Goal: Task Accomplishment & Management: Complete application form

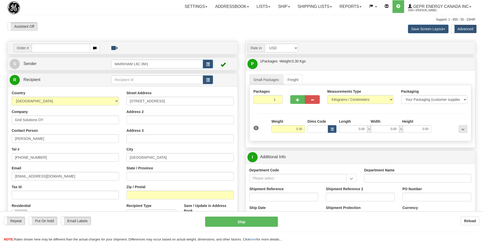
select select "FI"
click at [35, 50] on input "text" at bounding box center [61, 48] width 58 height 9
type input "86707181"
click at [183, 33] on body "Training Course Close Toggle navigation Settings Shipping Preferences New Recip…" at bounding box center [243, 121] width 487 height 242
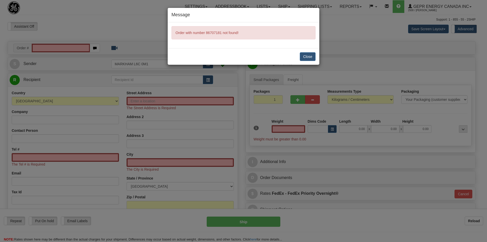
type input "0.00"
click at [303, 54] on button "Close" at bounding box center [308, 56] width 16 height 9
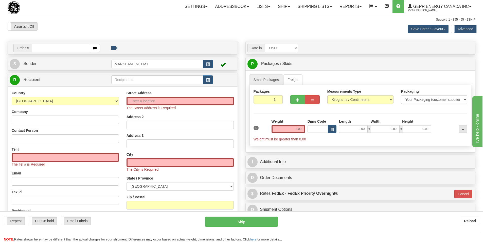
click at [48, 50] on input "text" at bounding box center [61, 48] width 58 height 9
type input "86707181"
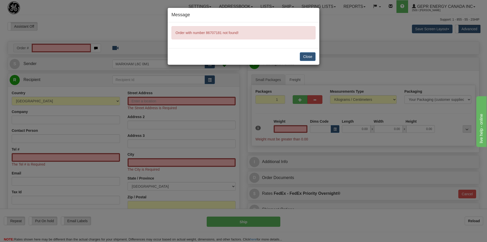
type input "0.00"
click at [307, 53] on button "Close" at bounding box center [308, 56] width 16 height 9
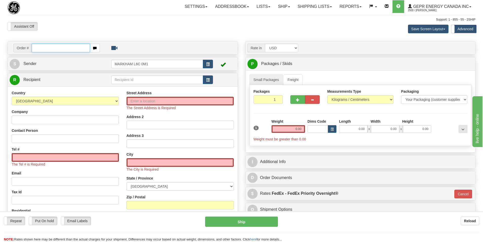
drag, startPoint x: 47, startPoint y: 45, endPoint x: 45, endPoint y: 47, distance: 3.2
click at [47, 46] on input "text" at bounding box center [61, 48] width 58 height 9
paste input "84060479"
type input "84060479"
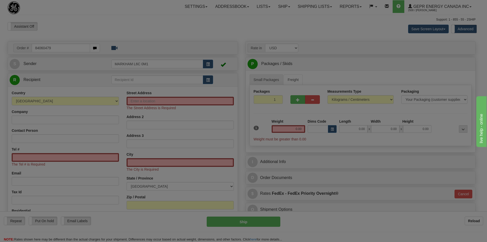
click at [65, 22] on body "Training Course Close Toggle navigation Settings Shipping Preferences New Recip…" at bounding box center [243, 121] width 487 height 242
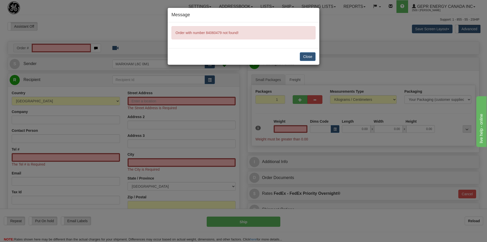
type input "0.00"
click at [310, 56] on button "Close" at bounding box center [308, 56] width 16 height 9
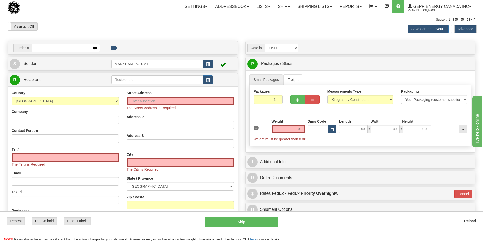
click at [59, 49] on input "text" at bounding box center [61, 48] width 58 height 9
click at [35, 49] on input "86707181" at bounding box center [61, 48] width 58 height 9
type input "86707181"
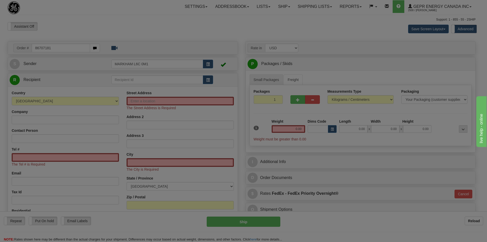
drag, startPoint x: 175, startPoint y: 30, endPoint x: 177, endPoint y: 28, distance: 2.7
click at [177, 28] on body "Training Course Close Toggle navigation Settings Shipping Preferences New Recip…" at bounding box center [243, 121] width 487 height 242
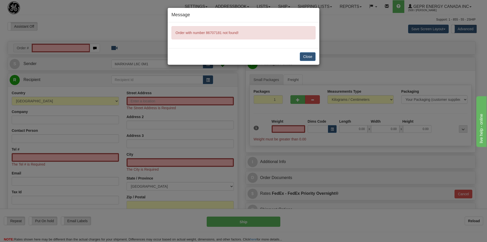
type input "0.00"
click at [142, 27] on div "Message Order with number 86707181 not found! Close" at bounding box center [243, 121] width 487 height 242
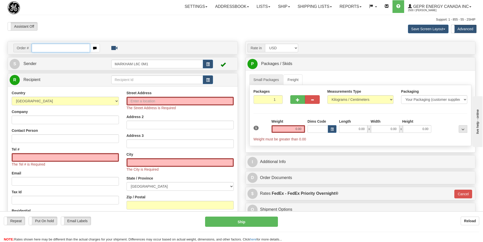
click at [38, 48] on input "text" at bounding box center [61, 48] width 58 height 9
paste input "86707181"
type input "86707181"
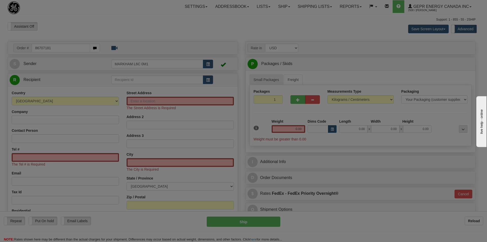
click at [92, 25] on body "Training Course Close Toggle navigation Settings Shipping Preferences New Recip…" at bounding box center [243, 121] width 487 height 242
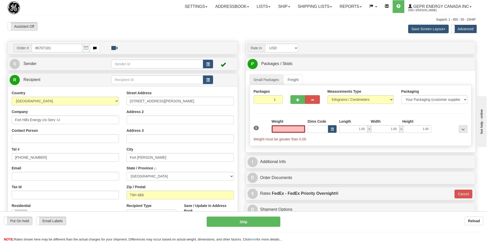
type input "FORT [PERSON_NAME]"
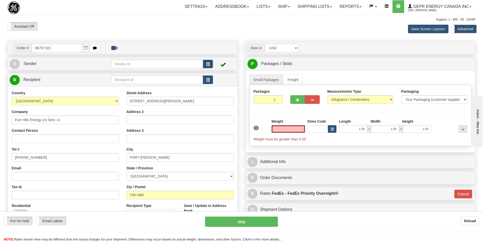
type input "0.00"
click at [207, 66] on span "button" at bounding box center [208, 64] width 4 height 3
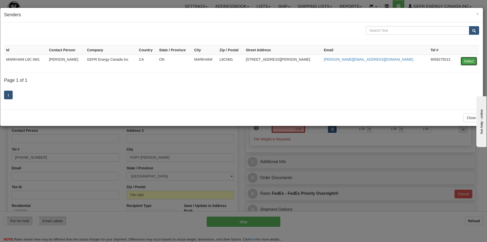
click at [469, 62] on button "Select" at bounding box center [468, 61] width 16 height 9
type input "MARKHAM L6C 0M1"
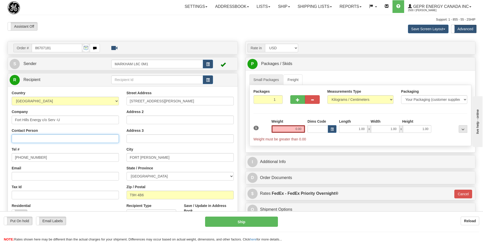
click at [30, 142] on input "Contact Person" at bounding box center [65, 138] width 107 height 9
paste input "[PERSON_NAME]"
type input "[PERSON_NAME]"
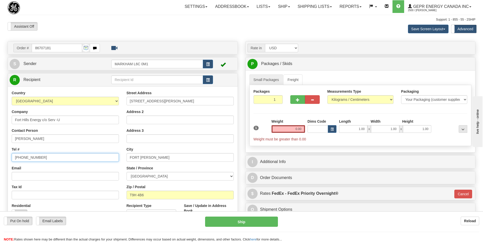
drag, startPoint x: 48, startPoint y: 156, endPoint x: -8, endPoint y: 162, distance: 56.5
click at [0, 162] on html "Training Course Close Toggle navigation Settings Shipping Preferences New Sende…" at bounding box center [241, 121] width 483 height 242
paste input "[PHONE_NUMBER]"
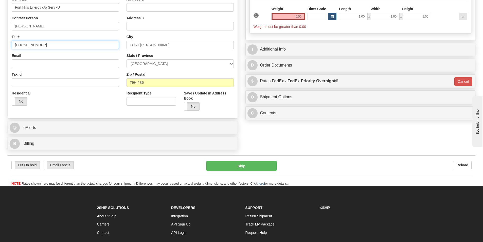
scroll to position [127, 0]
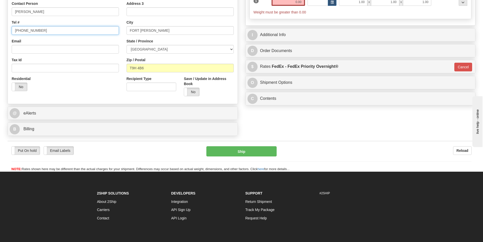
type input "[PHONE_NUMBER]"
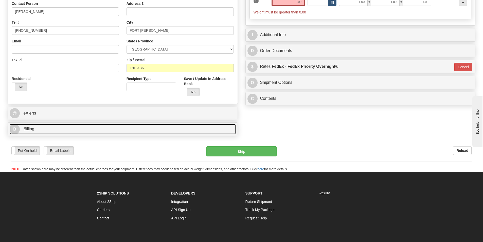
click at [36, 132] on link "B Billing" at bounding box center [123, 129] width 226 height 10
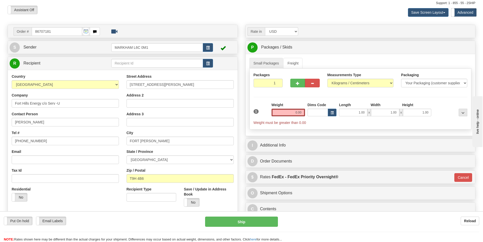
scroll to position [25, 0]
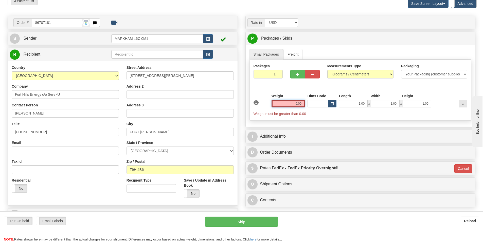
click at [294, 105] on input "0.00" at bounding box center [287, 104] width 33 height 8
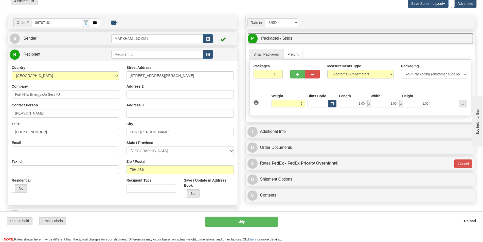
type input "5.00"
type input "01"
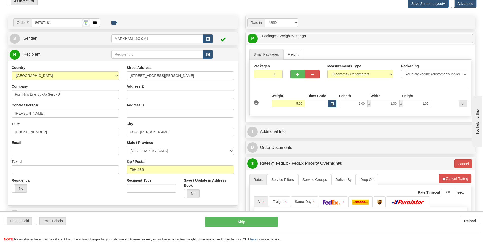
click at [386, 39] on link "P Packages / Skids 1 Packages - Weight: 5.00 Kgs 1 Skids - Weight: NaN Kgs" at bounding box center [360, 38] width 226 height 10
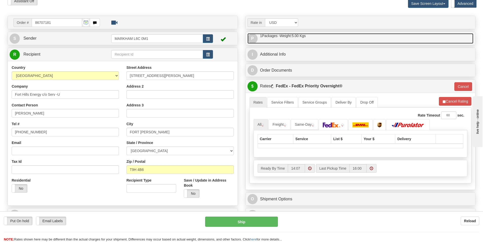
click at [281, 37] on span "1 Packages - Weight: 5.00 Kgs" at bounding box center [283, 35] width 46 height 5
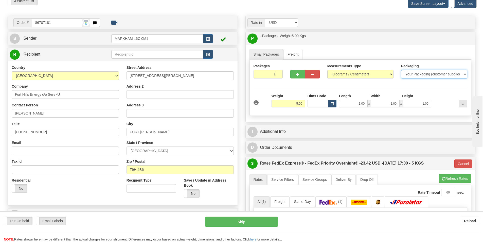
click at [453, 74] on select "Your Packaging (customer supplied) Envelope (carrier supplied) Pack (carrier su…" at bounding box center [434, 74] width 66 height 9
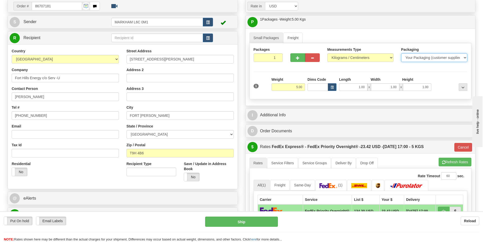
scroll to position [101, 0]
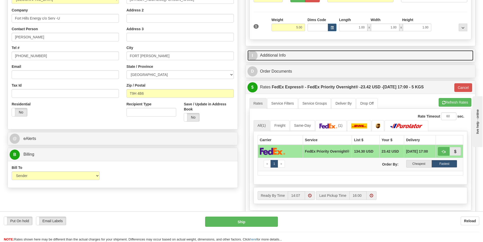
click at [274, 55] on link "I Additional Info" at bounding box center [360, 55] width 226 height 10
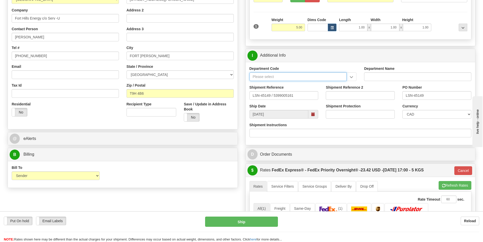
click at [266, 76] on input "Department Code" at bounding box center [297, 76] width 97 height 9
type input "s"
click at [272, 95] on input "LSN-45149 / 5399005161" at bounding box center [283, 95] width 69 height 9
type input "LSN-45149 RMA 5399005161"
click at [437, 115] on select "CAD USD EUR ZAR [PERSON_NAME] ARN AUD AUS AWG BBD BFR BGN BHD BMD BND BRC BRL C…" at bounding box center [436, 114] width 69 height 9
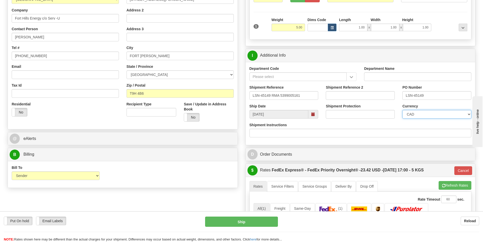
click at [402, 110] on select "CAD USD EUR ZAR [PERSON_NAME] ARN AUD AUS AWG BBD BFR BGN BHD BMD BND BRC BRL C…" at bounding box center [436, 114] width 69 height 9
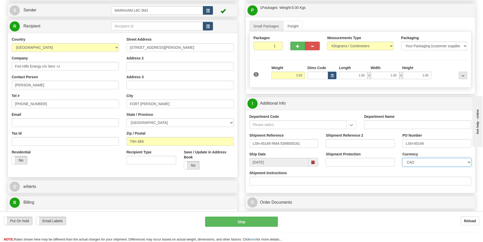
scroll to position [0, 0]
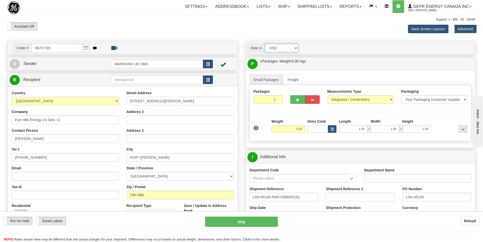
click at [293, 51] on select "Account Currency ARN AWG AUD AUS BHD BBD BFR BMD BRC BRL GBP UKL BND BGN CAD CH…" at bounding box center [281, 48] width 33 height 9
click at [294, 51] on select "Account Currency ARN AWG AUD AUS BHD BBD BFR BMD BRC BRL GBP UKL BND BGN CAD CH…" at bounding box center [281, 48] width 33 height 9
click at [293, 48] on select "Account Currency ARN AWG AUD AUS BHD BBD BFR BMD BRC BRL GBP UKL BND BGN CAD CH…" at bounding box center [281, 48] width 33 height 9
click at [294, 45] on select "Account Currency ARN AWG AUD AUS BHD BBD BFR BMD BRC BRL GBP UKL BND BGN CAD CH…" at bounding box center [281, 48] width 33 height 9
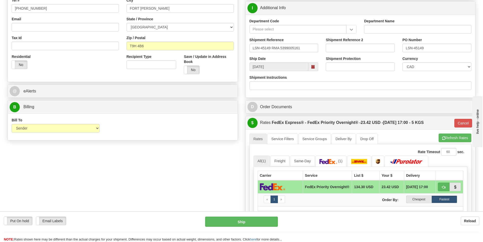
scroll to position [127, 0]
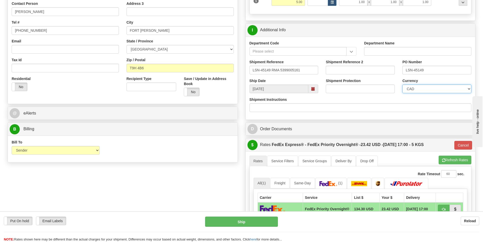
click at [439, 90] on select "CAD USD EUR ZAR [PERSON_NAME] ARN AUD AUS AWG BBD BFR BGN BHD BMD BND BRC BRL C…" at bounding box center [436, 88] width 69 height 9
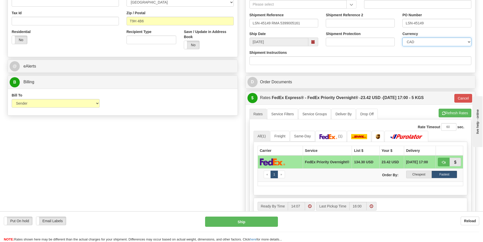
scroll to position [203, 0]
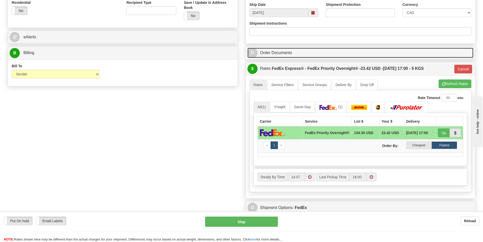
click at [281, 49] on link "D Order Documents" at bounding box center [360, 53] width 226 height 10
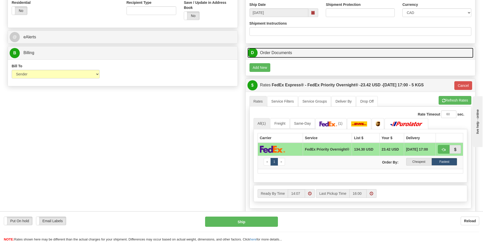
click at [281, 52] on link "D Order Documents" at bounding box center [360, 53] width 226 height 10
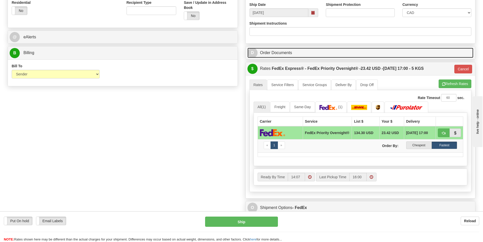
scroll to position [304, 0]
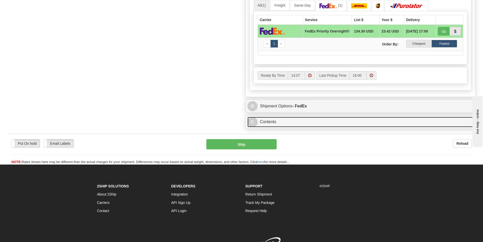
click at [270, 120] on link "C Contents" at bounding box center [360, 122] width 226 height 10
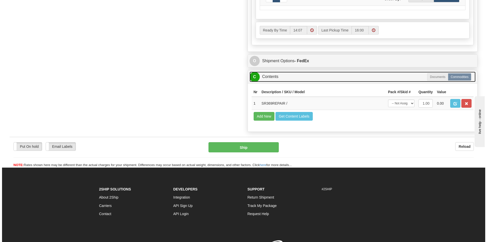
scroll to position [355, 0]
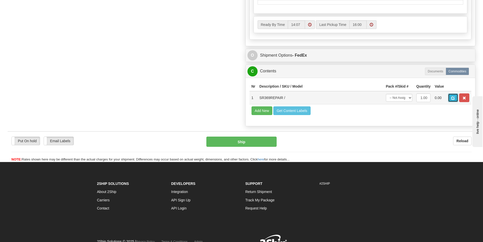
click at [450, 99] on button "button" at bounding box center [453, 97] width 10 height 9
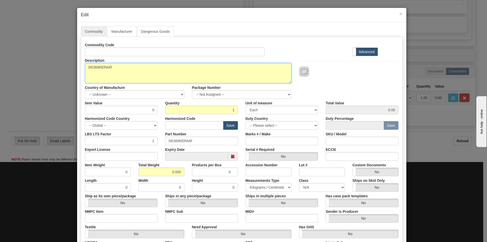
drag, startPoint x: 111, startPoint y: 67, endPoint x: 59, endPoint y: 71, distance: 51.9
click at [59, 71] on div "× Edit Commodity Manufacturer Dangerous Goods Commodity Code Standard Advanced …" at bounding box center [243, 121] width 487 height 242
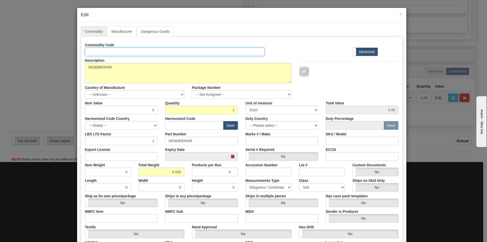
click at [91, 48] on input "Id" at bounding box center [175, 51] width 180 height 9
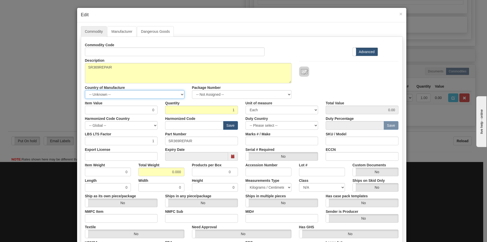
click at [141, 93] on select "-- Unknown -- [GEOGRAPHIC_DATA] [GEOGRAPHIC_DATA] [GEOGRAPHIC_DATA] [GEOGRAPHIC…" at bounding box center [134, 94] width 99 height 9
select select "CA"
click at [85, 90] on select "-- Unknown -- [GEOGRAPHIC_DATA] [GEOGRAPHIC_DATA] [GEOGRAPHIC_DATA] [GEOGRAPHIC…" at bounding box center [134, 94] width 99 height 9
click at [177, 124] on input "text" at bounding box center [194, 125] width 58 height 9
type input "8536.49.0080"
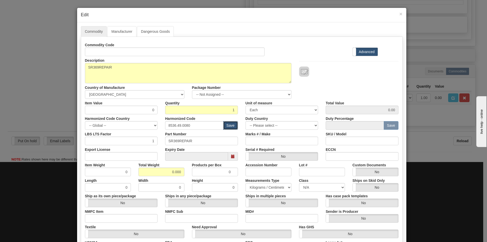
click at [228, 127] on button "Save" at bounding box center [230, 125] width 15 height 9
click at [101, 54] on input "Id" at bounding box center [175, 51] width 180 height 9
paste input "369-HI-0-0-0-0-H-E"
type input "369-HI-0-0-0-0-H-E"
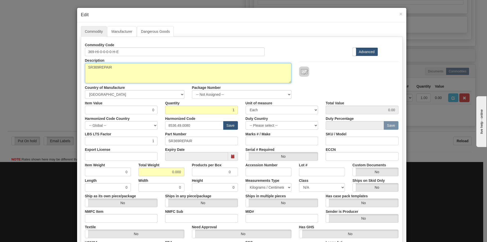
drag, startPoint x: 111, startPoint y: 66, endPoint x: 76, endPoint y: 68, distance: 34.8
click at [77, 68] on div "Commodity Manufacturer Dangerous Goods Commodity Code 369-HI-0-0-0-0-H-E Standa…" at bounding box center [241, 155] width 329 height 267
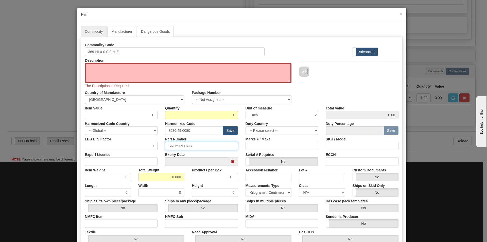
drag, startPoint x: 192, startPoint y: 145, endPoint x: 151, endPoint y: 145, distance: 40.6
click at [151, 145] on div "LBS LTS Factor 1 Part Number SR369REPAIR Marks # / Make SKU / Model" at bounding box center [241, 142] width 321 height 15
paste input "369-HI-0-0-0-0-H-E"
type input "369-HI-0-0-0-0-H-E"
drag, startPoint x: 168, startPoint y: 175, endPoint x: 191, endPoint y: 177, distance: 23.1
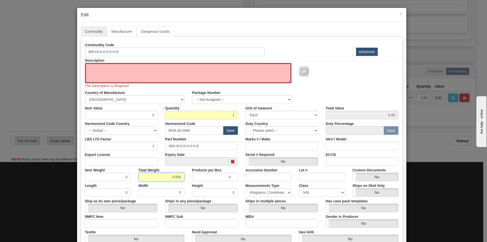
click at [191, 177] on div "Item Weight 0 Total Weight 0.000 Products per Box 0 Accession Number Lot # Cust…" at bounding box center [241, 173] width 321 height 15
type input "1.5"
type input "1.5000"
click at [393, 71] on div at bounding box center [348, 71] width 99 height 10
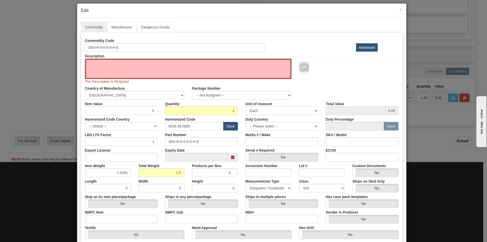
scroll to position [0, 0]
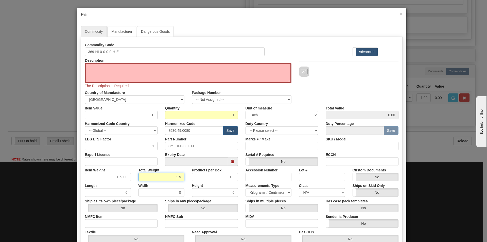
drag, startPoint x: 172, startPoint y: 178, endPoint x: 183, endPoint y: 177, distance: 11.0
click at [183, 177] on div "Total Weight 1.5" at bounding box center [161, 173] width 53 height 15
type input "5"
type input "5.0000"
click at [351, 85] on div "Description SR369REPAIR The Description is Required Country of Manufacture -- U…" at bounding box center [241, 80] width 321 height 48
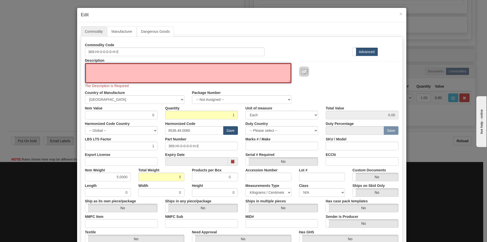
click at [88, 66] on textarea "SR369REPAIR" at bounding box center [188, 73] width 206 height 20
drag, startPoint x: 151, startPoint y: 115, endPoint x: 159, endPoint y: 115, distance: 7.9
click at [159, 115] on div "Item Value 0" at bounding box center [121, 111] width 80 height 15
type input "75"
type input "75.00"
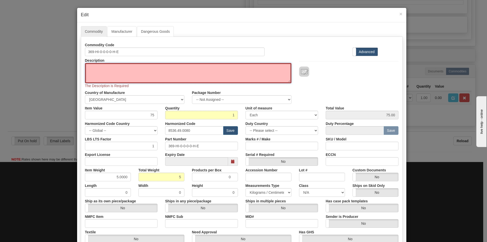
click at [85, 68] on textarea "SR369REPAIR" at bounding box center [188, 73] width 206 height 20
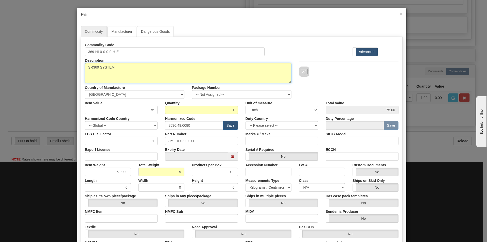
type textarea "SR369 SYSTEM"
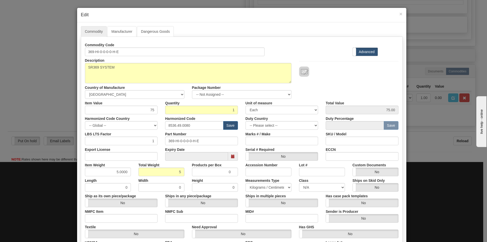
click at [291, 48] on div "Commodity Code 369-HI-0-0-0-0-H-E Standard Advanced" at bounding box center [241, 48] width 321 height 15
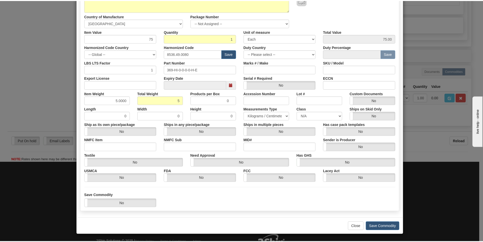
scroll to position [72, 0]
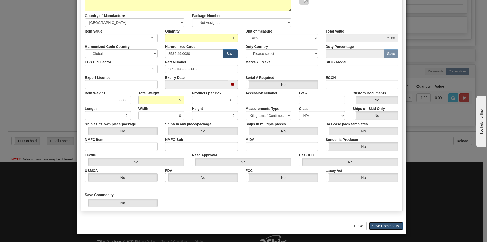
click at [369, 226] on button "Save Commodity" at bounding box center [386, 225] width 34 height 9
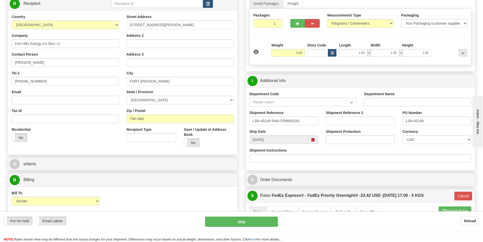
scroll to position [25, 0]
